Goal: Information Seeking & Learning: Learn about a topic

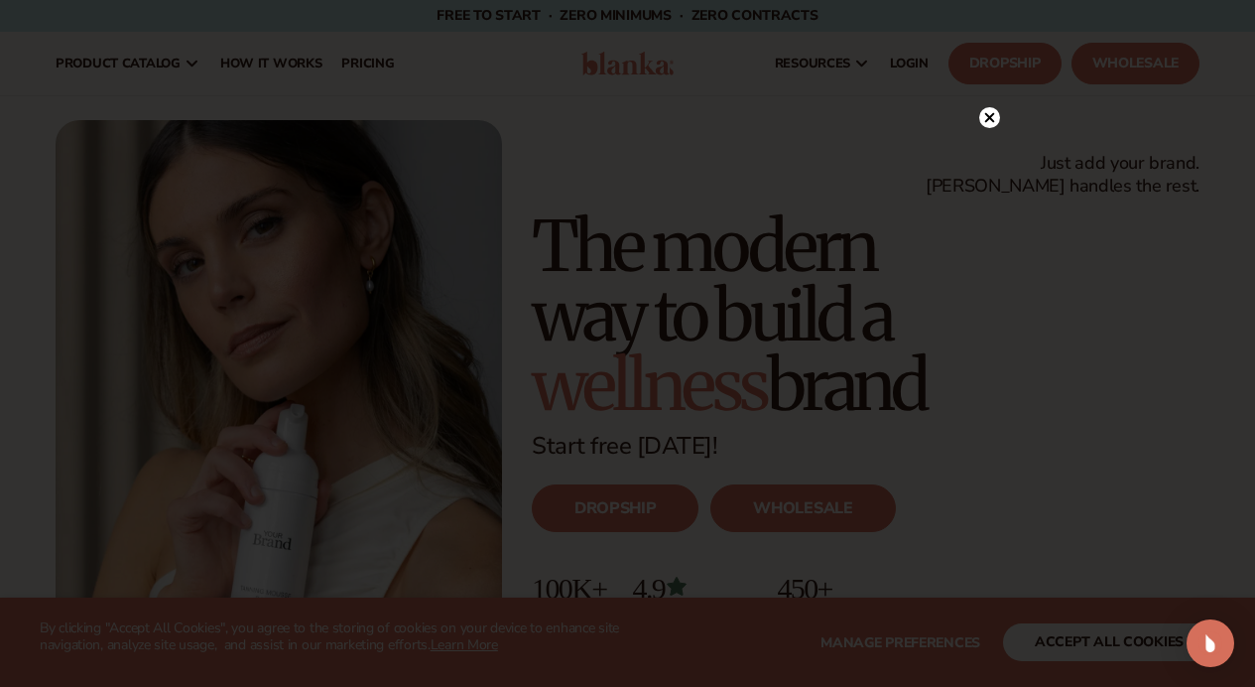
click at [983, 121] on circle at bounding box center [989, 117] width 21 height 21
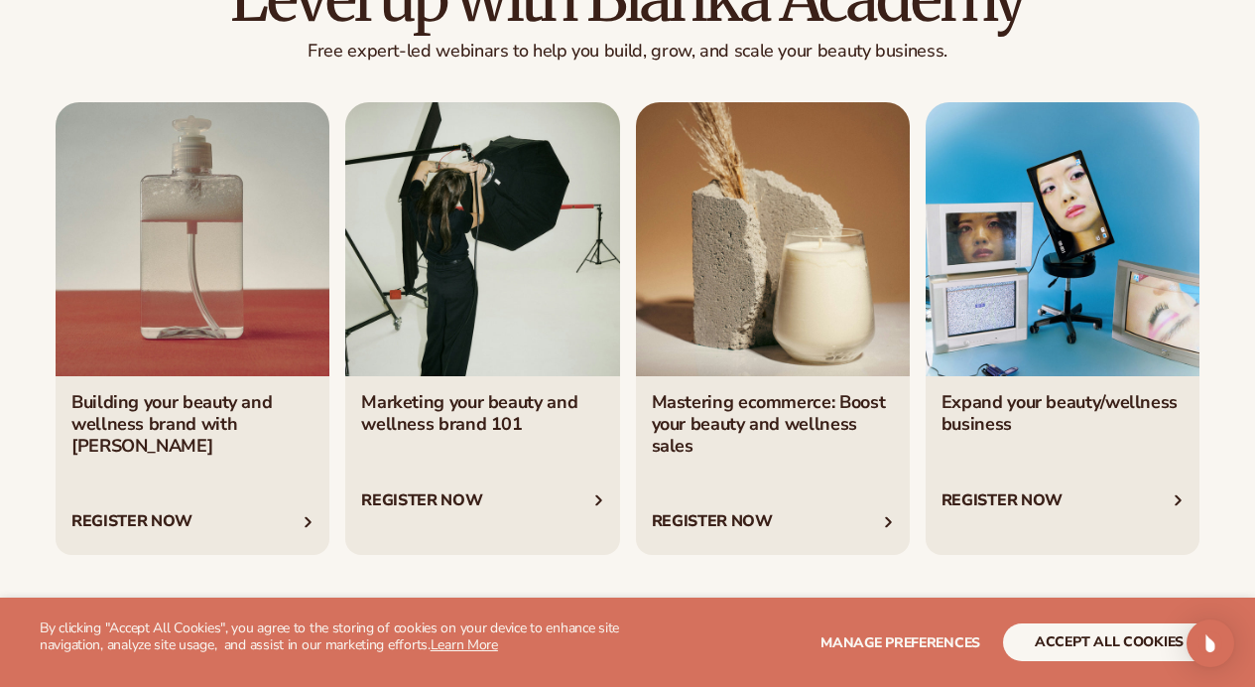
scroll to position [6515, 0]
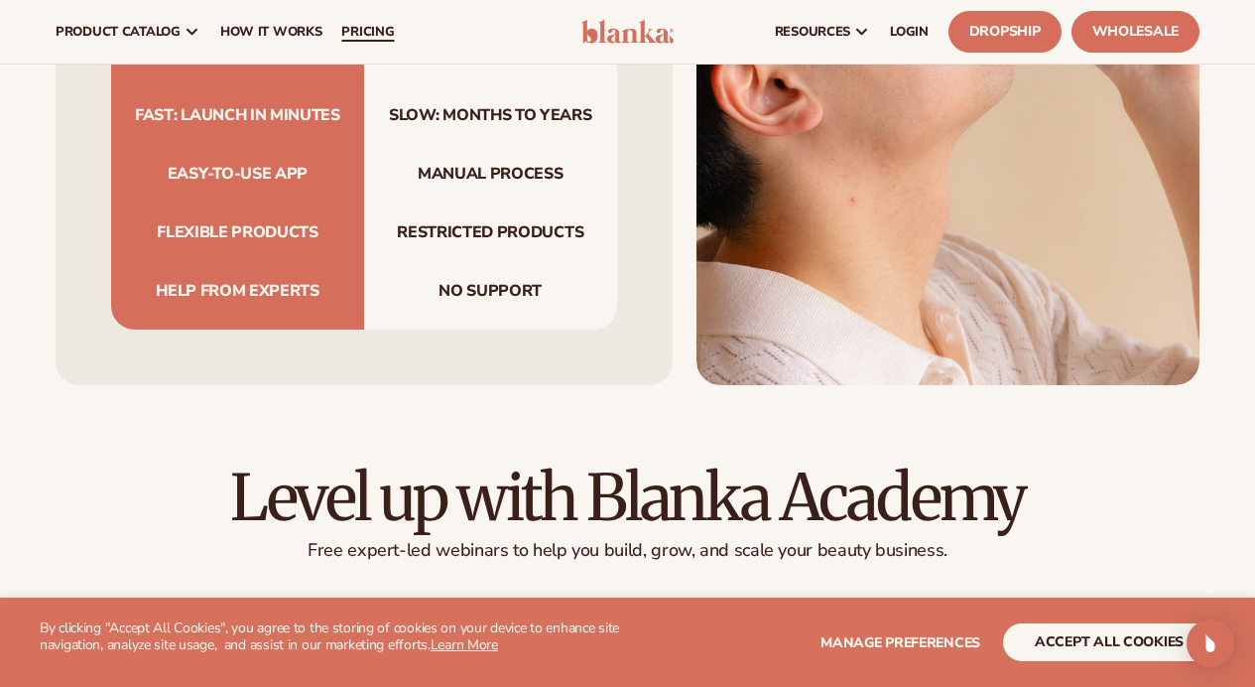
click at [371, 30] on span "pricing" at bounding box center [367, 32] width 53 height 16
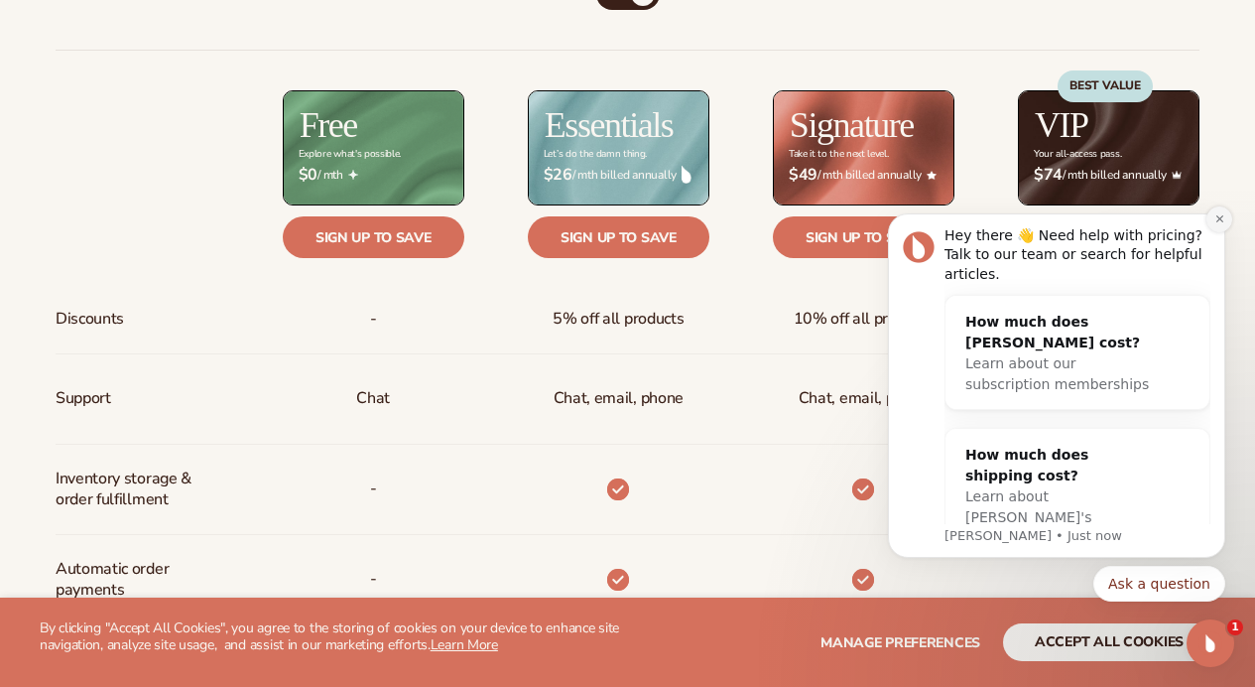
click at [1220, 222] on icon "Dismiss notification" at bounding box center [1220, 218] width 11 height 11
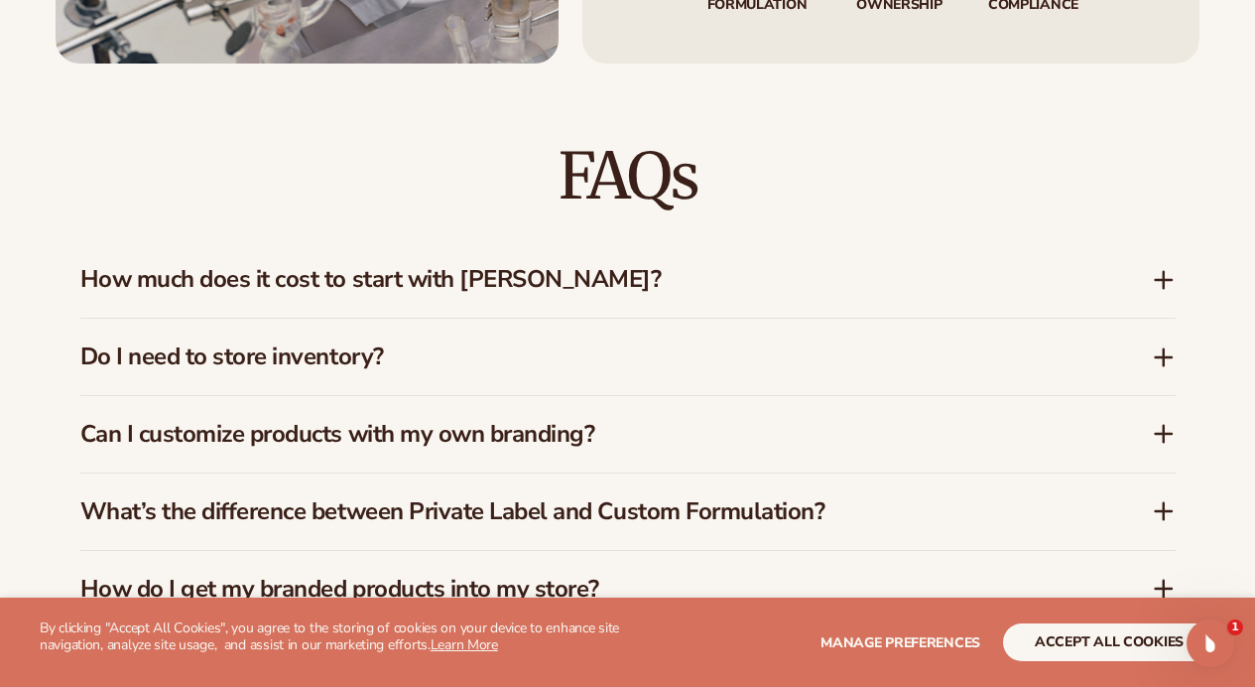
scroll to position [2947, 0]
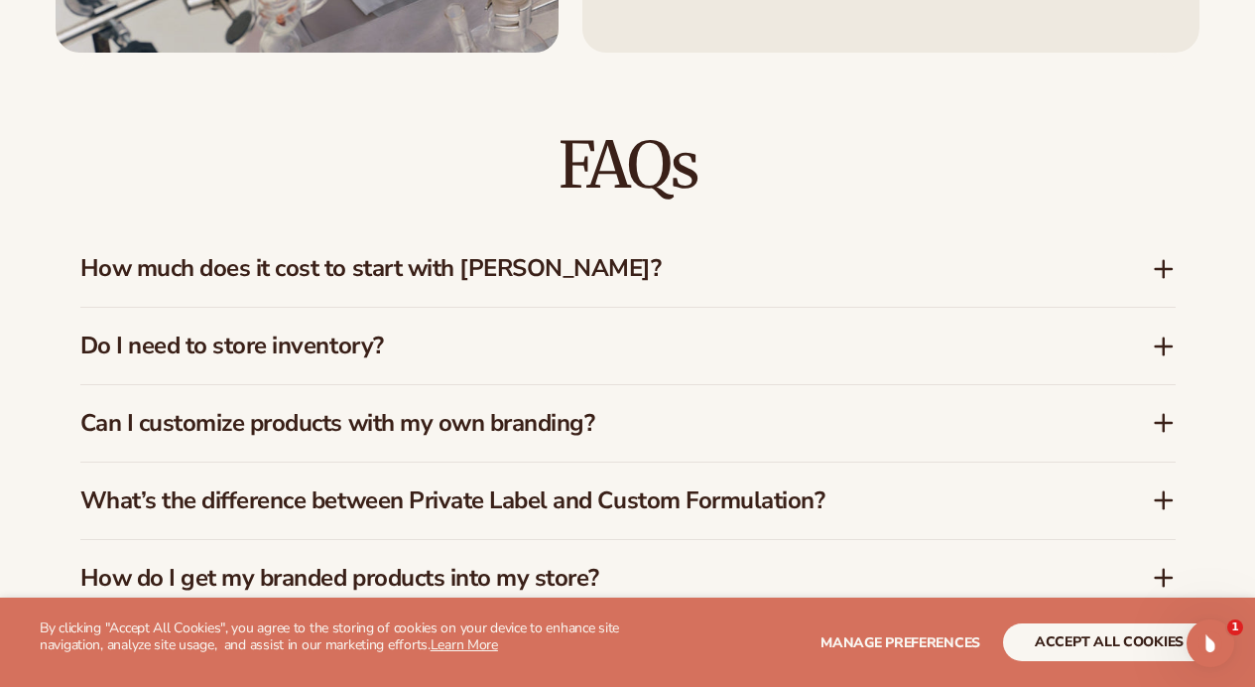
click at [586, 269] on h3 "How much does it cost to start with Blanka?" at bounding box center [586, 268] width 1012 height 29
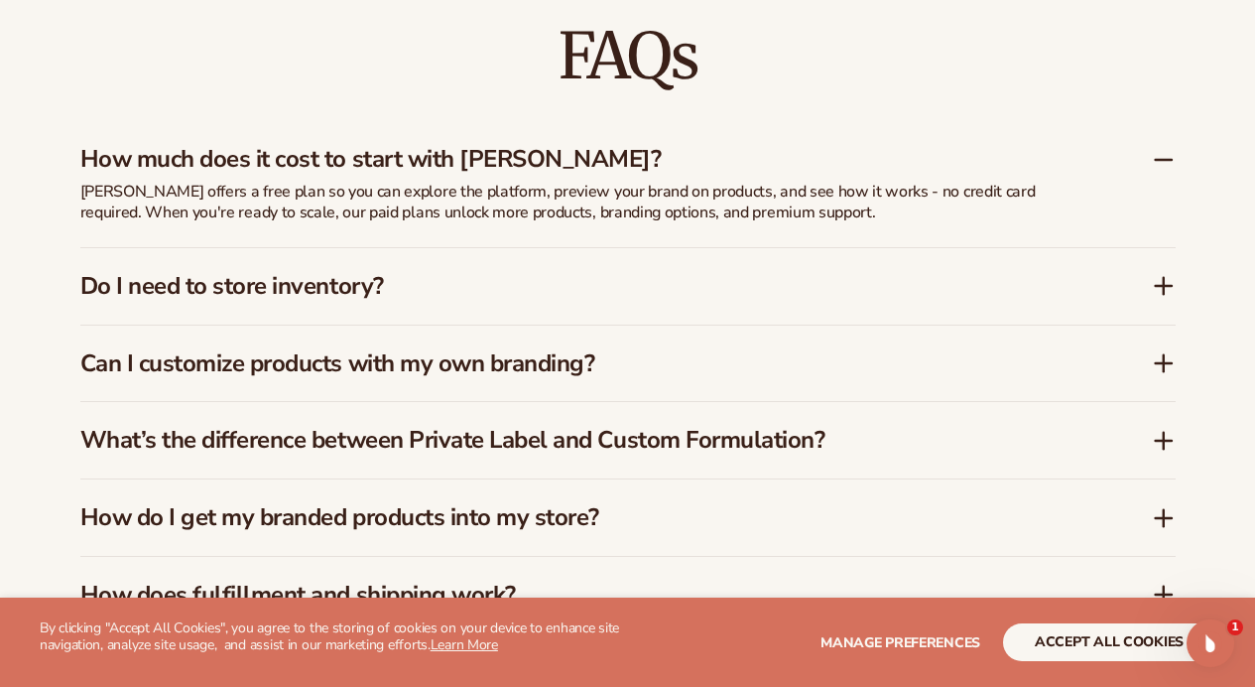
scroll to position [3063, 0]
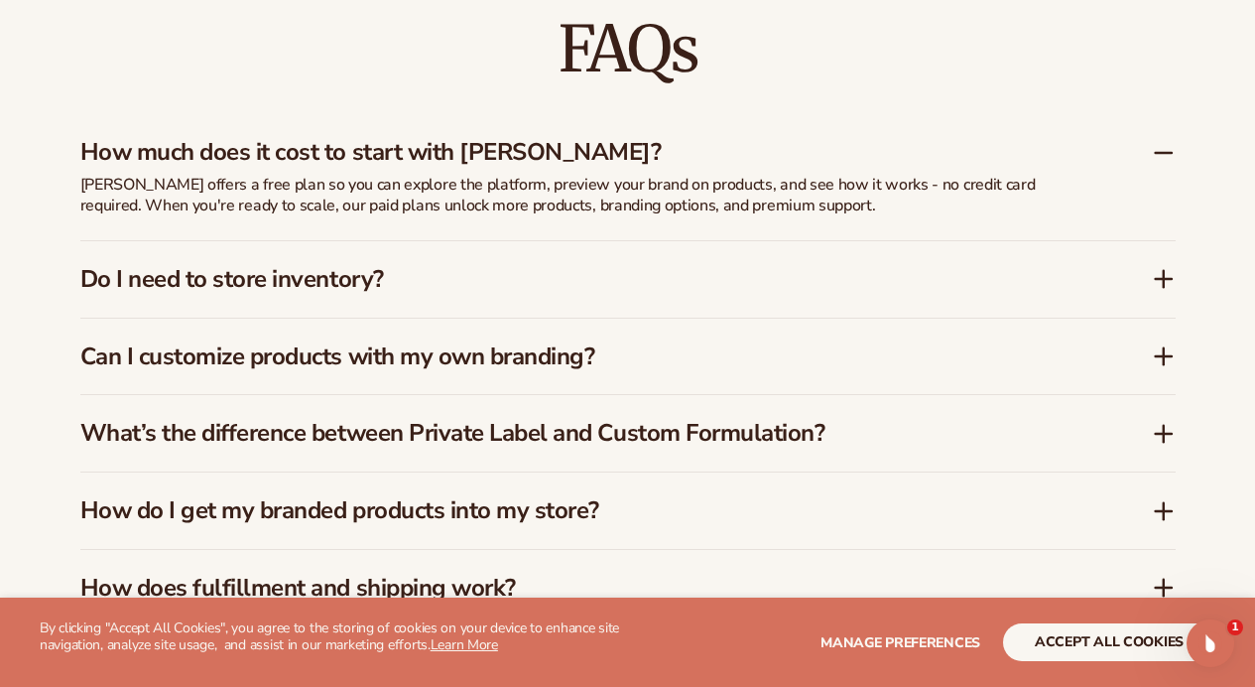
click at [642, 267] on h3 "Do I need to store inventory?" at bounding box center [586, 279] width 1012 height 29
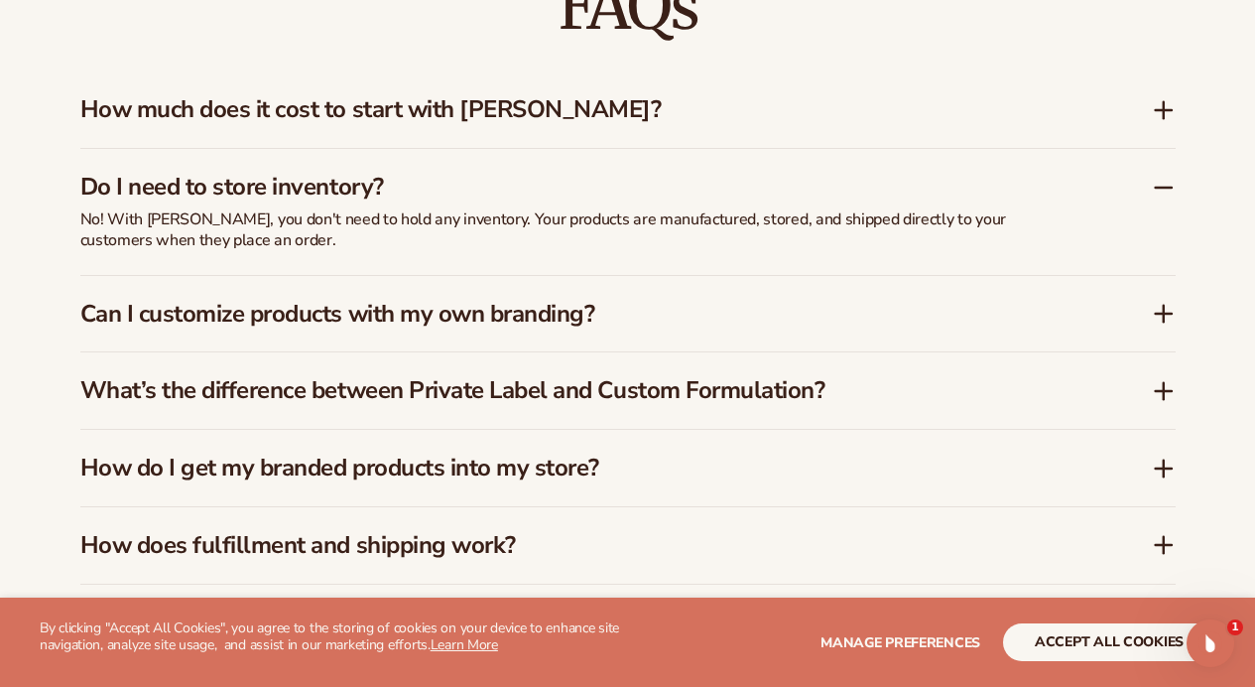
scroll to position [3200, 0]
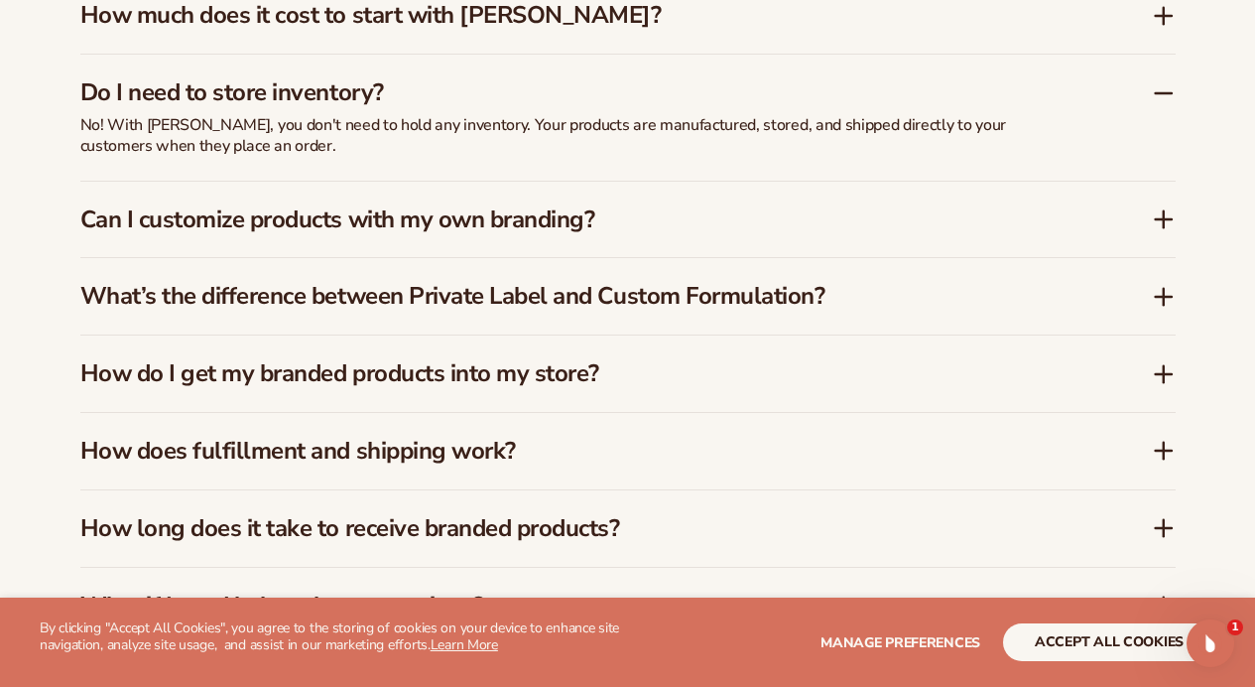
click at [634, 234] on div "Can I customize products with my own branding?" at bounding box center [628, 220] width 1096 height 76
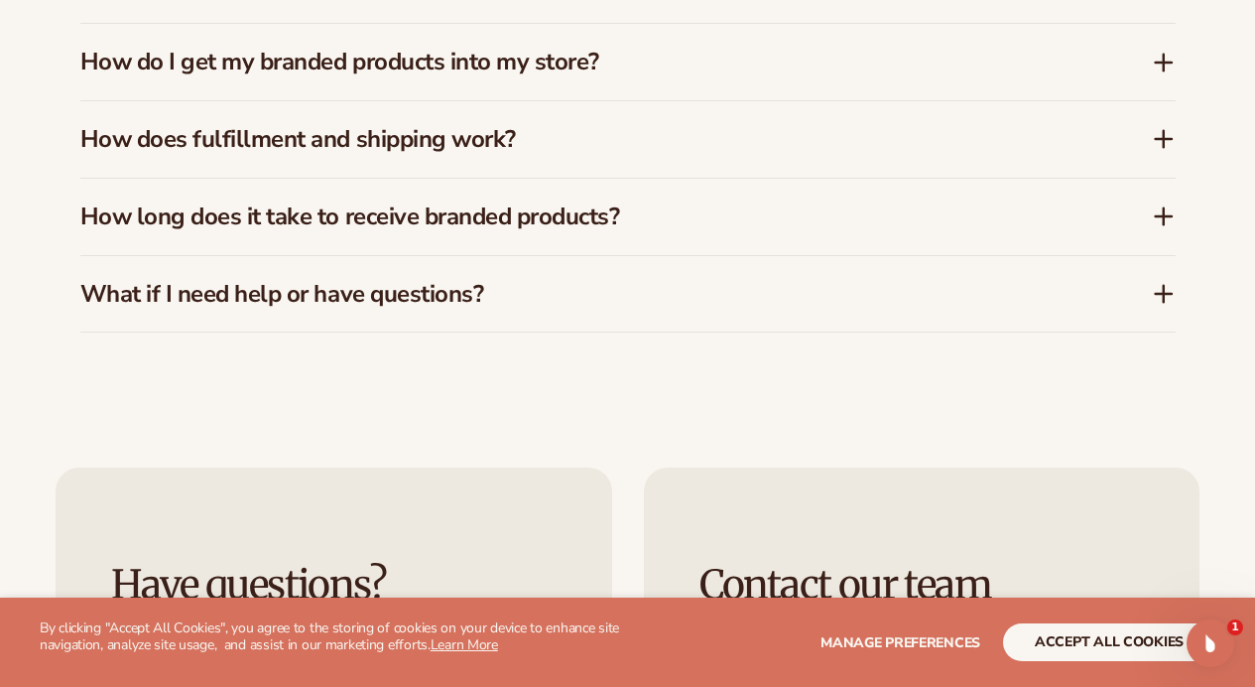
scroll to position [3513, 0]
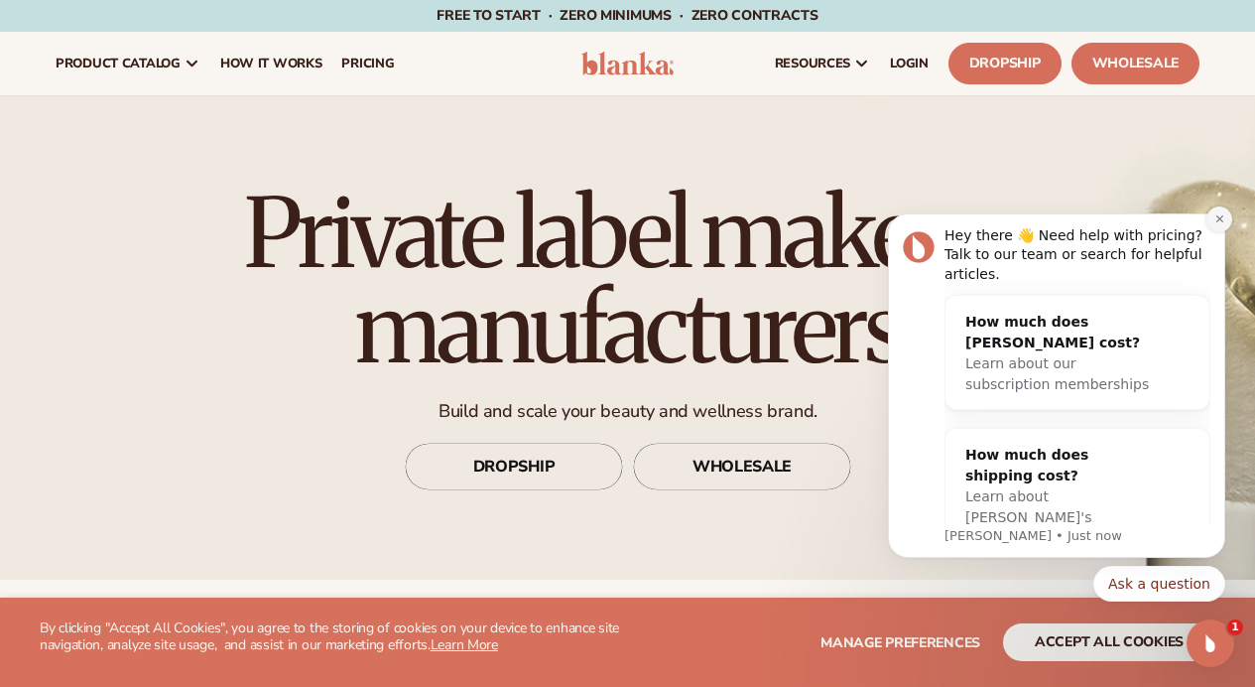
click at [1215, 217] on icon "Dismiss notification" at bounding box center [1220, 218] width 11 height 11
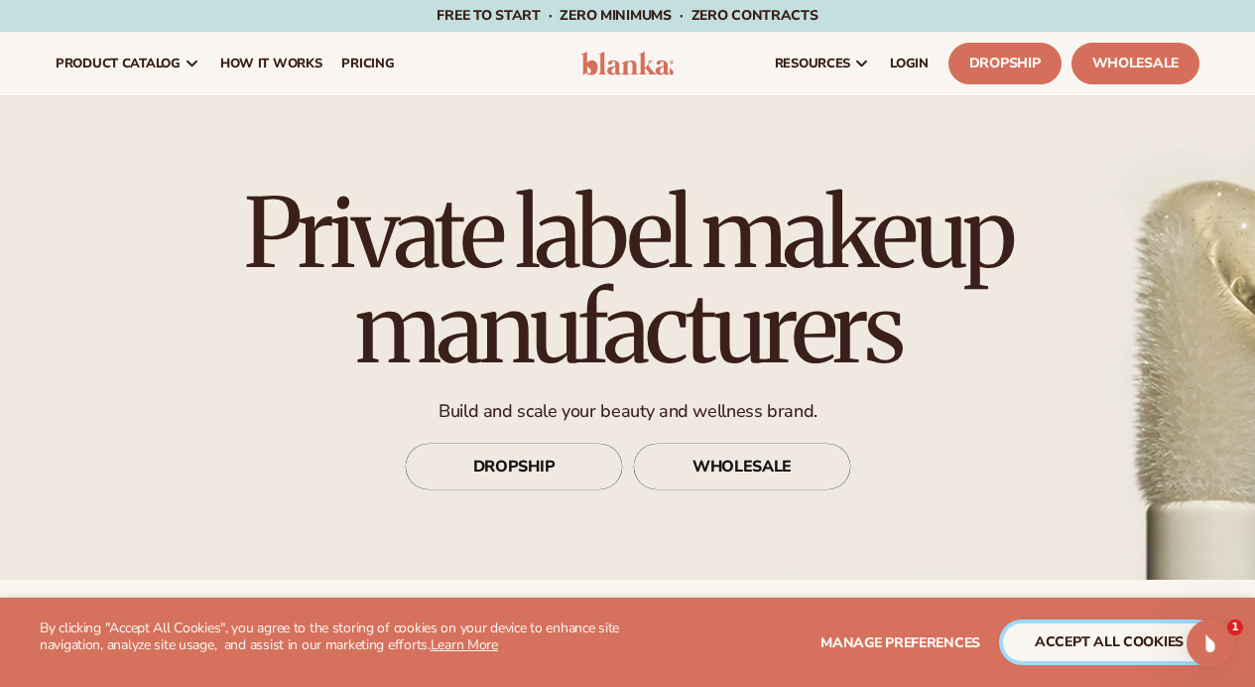
click at [1049, 635] on button "accept all cookies" at bounding box center [1109, 642] width 212 height 38
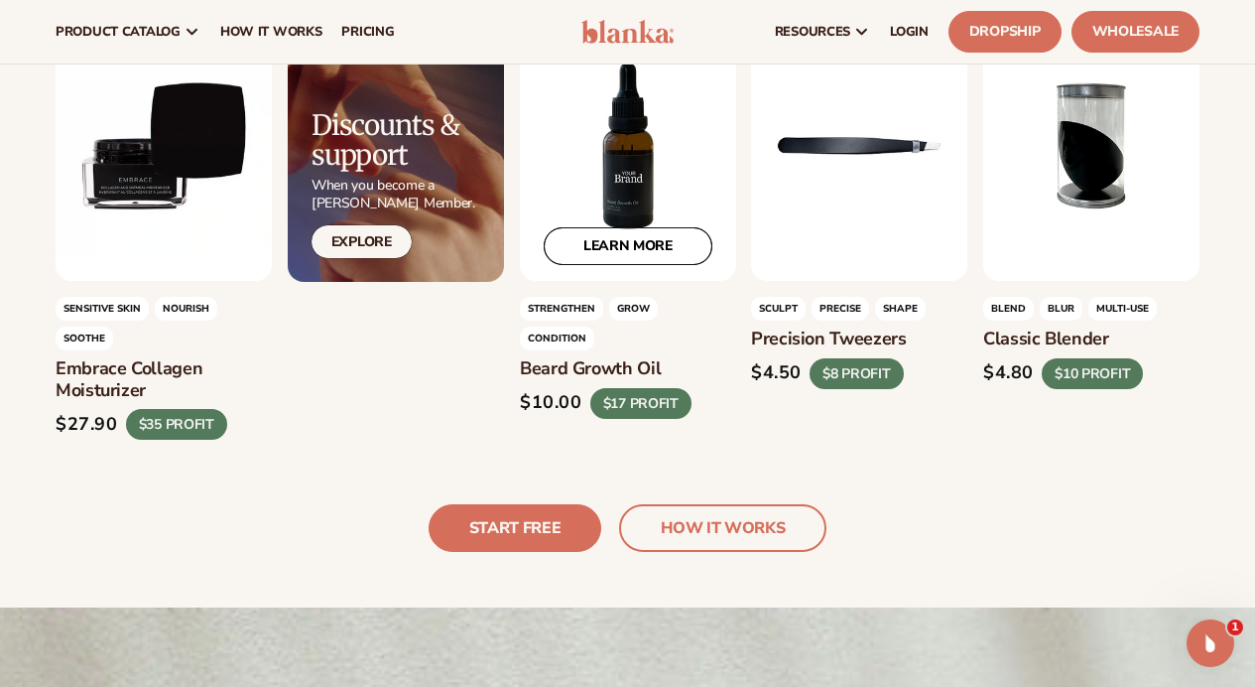
scroll to position [4226, 0]
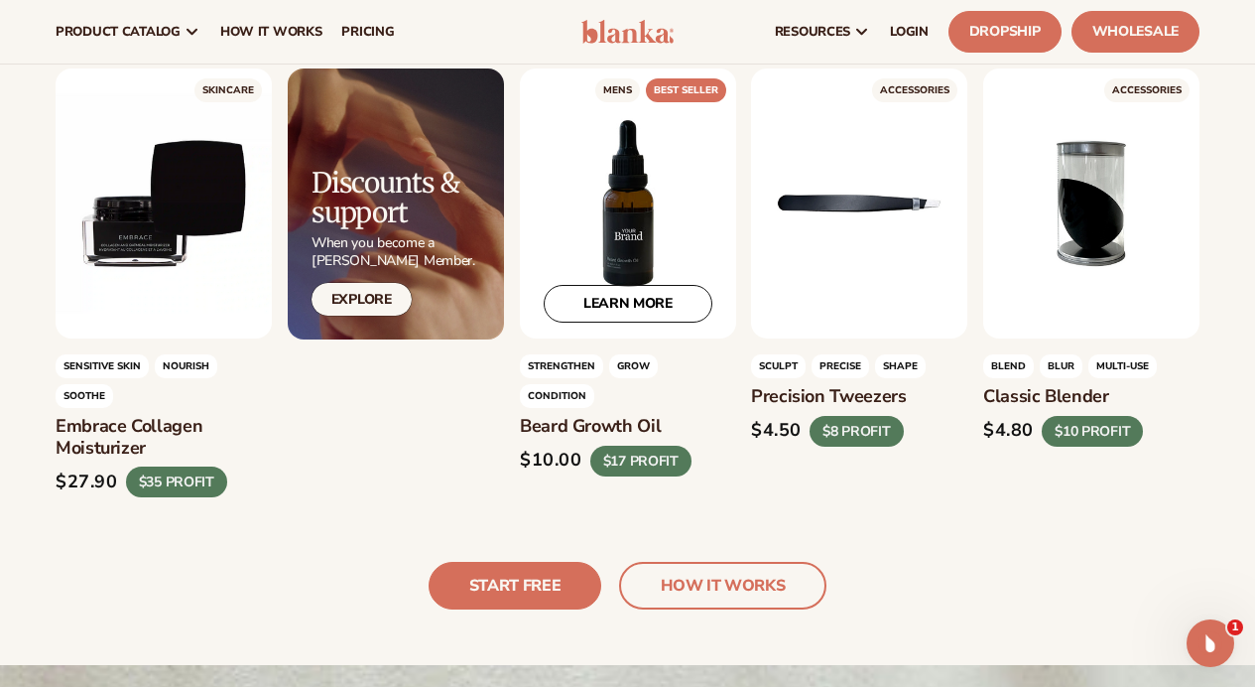
click at [633, 210] on div "LEARN MORE" at bounding box center [628, 203] width 216 height 270
click at [635, 312] on link "LEARN MORE" at bounding box center [628, 305] width 169 height 38
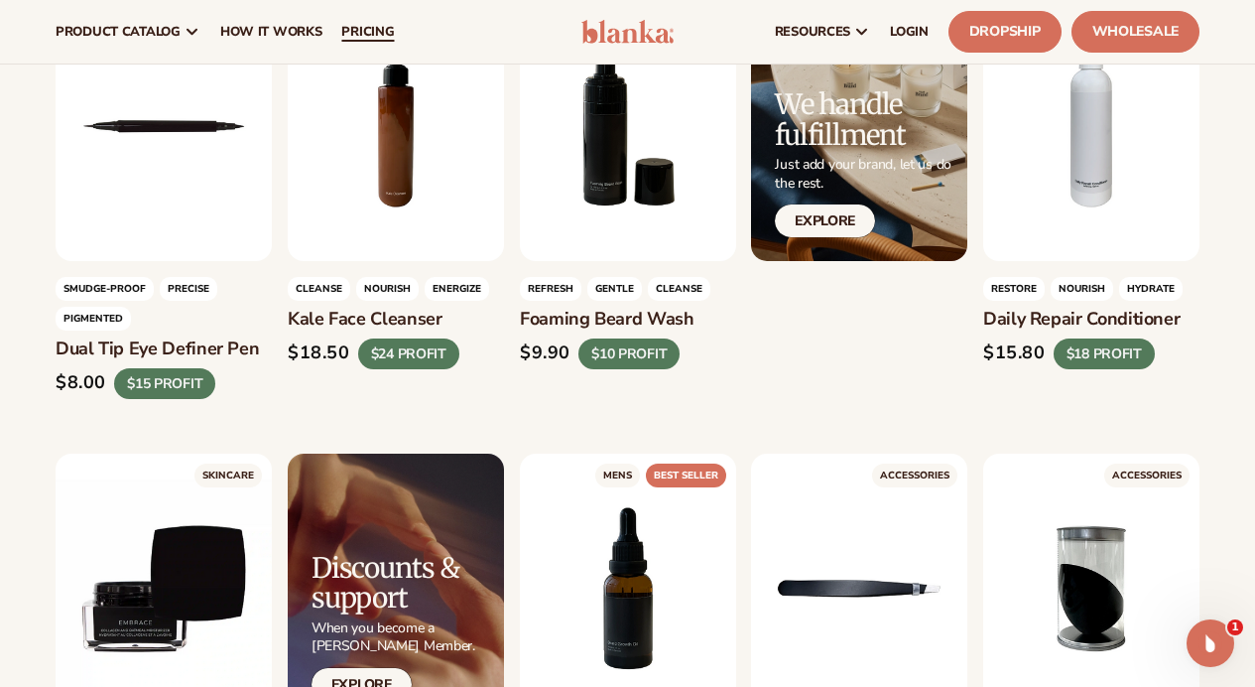
scroll to position [3826, 0]
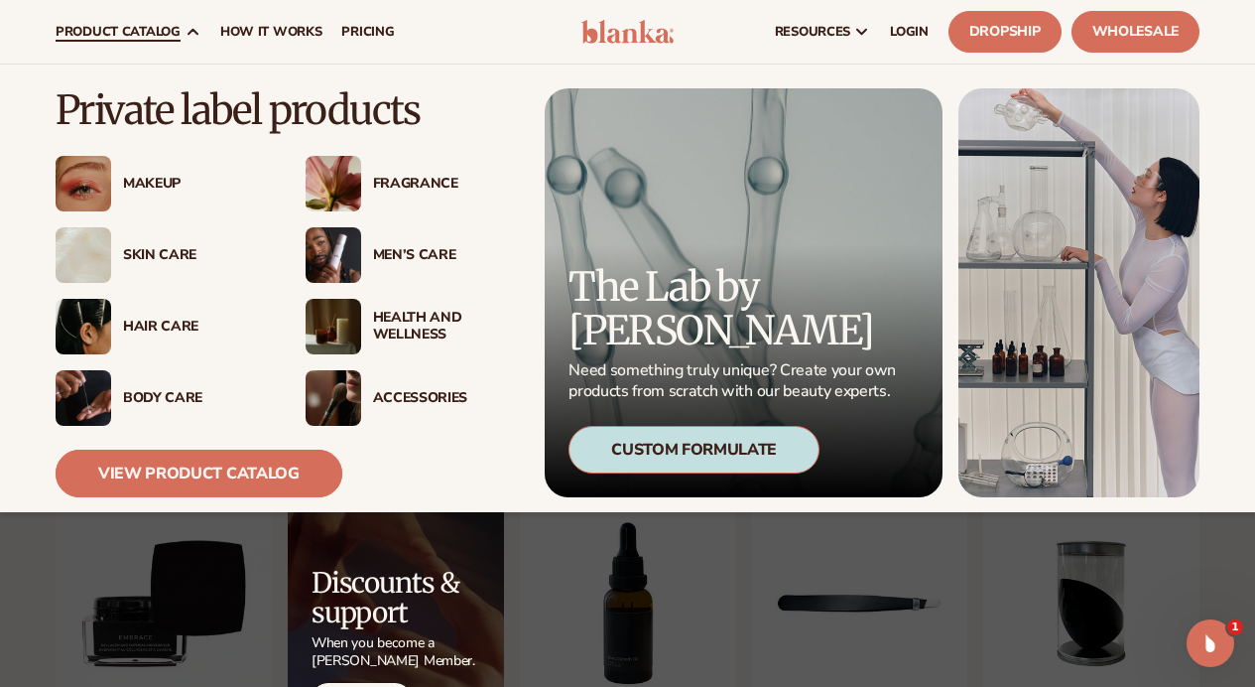
click at [210, 465] on link "View Product Catalog" at bounding box center [199, 474] width 287 height 48
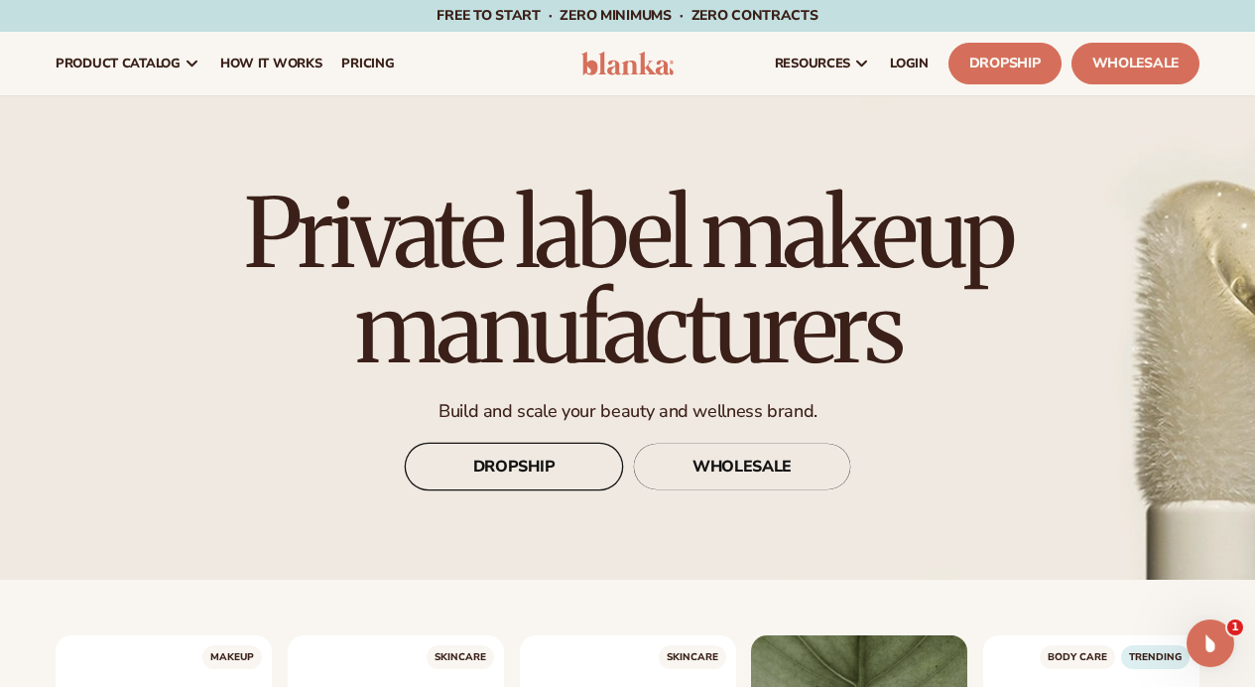
click at [503, 474] on link "DROPSHIP" at bounding box center [514, 467] width 218 height 48
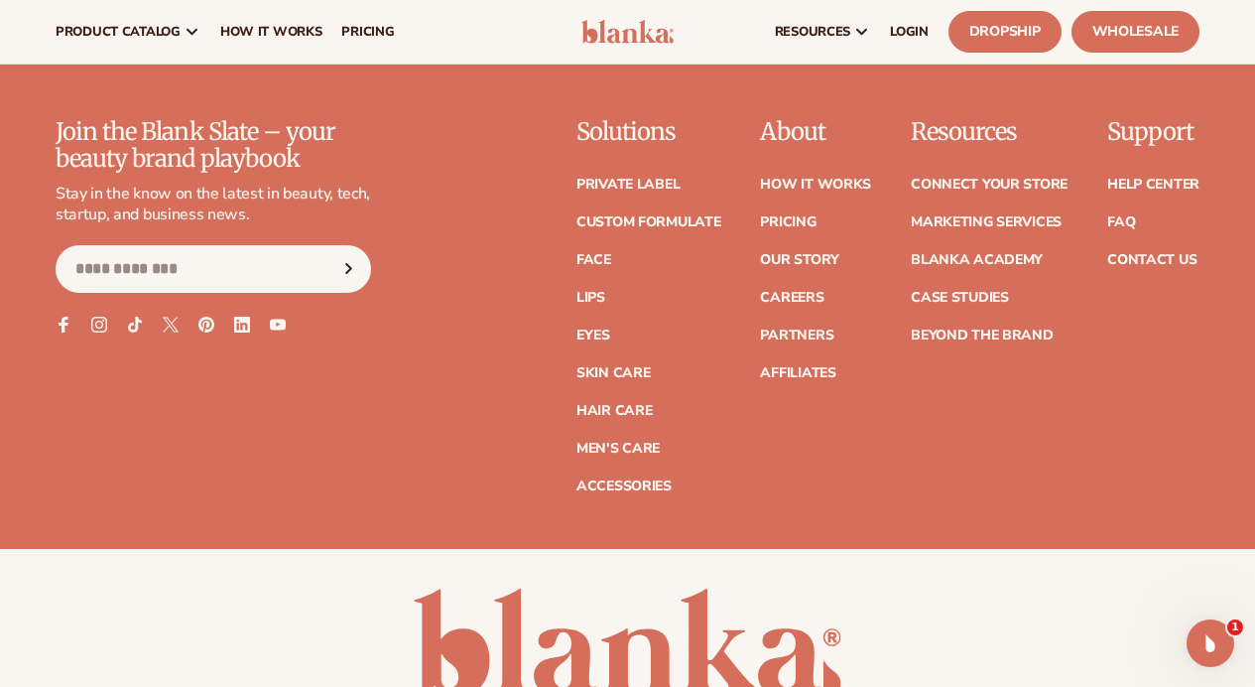
scroll to position [6305, 0]
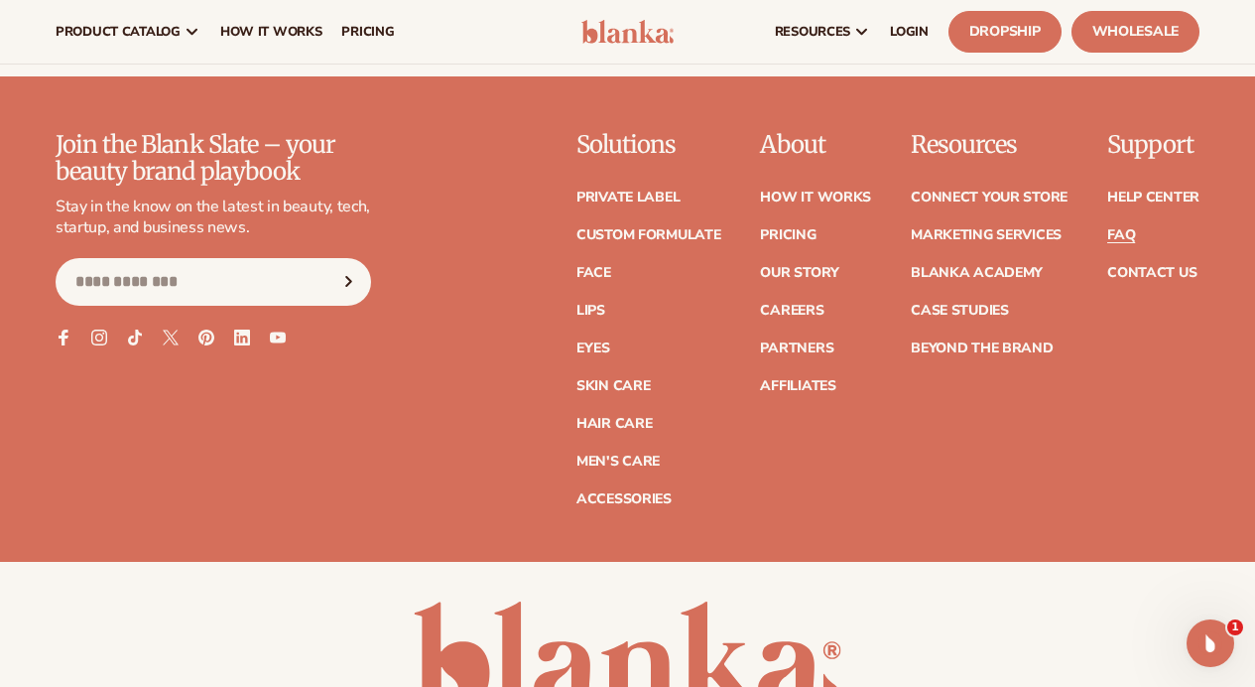
click at [1131, 242] on link "FAQ" at bounding box center [1121, 235] width 28 height 14
